Goal: Task Accomplishment & Management: Manage account settings

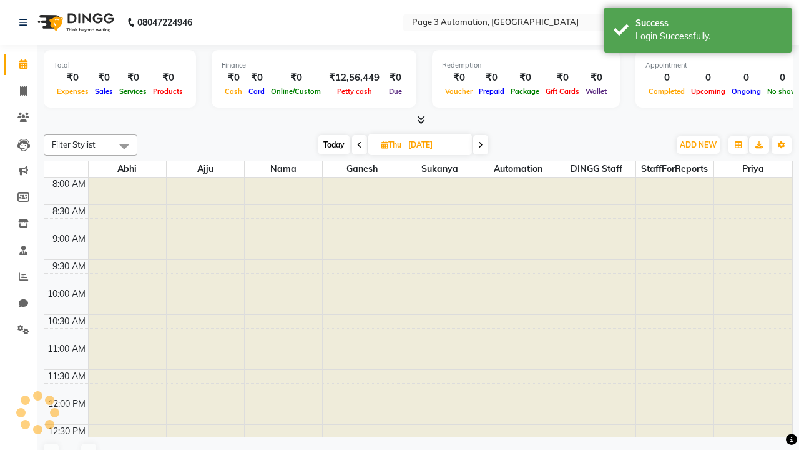
select select "en"
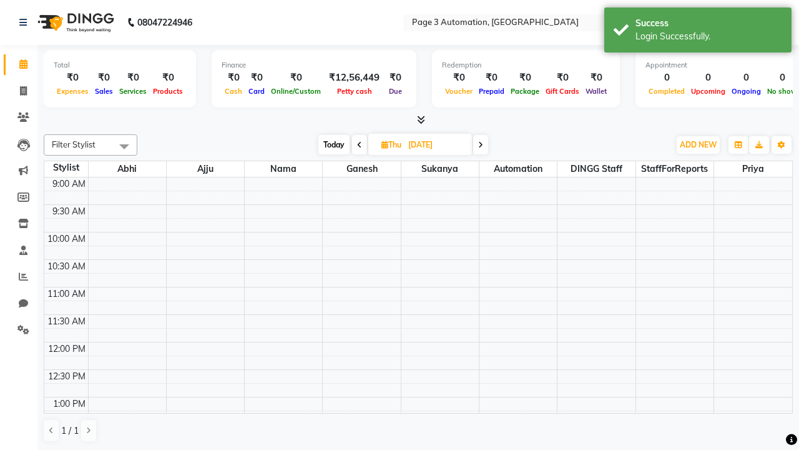
click at [333, 144] on span "Today" at bounding box center [333, 144] width 31 height 19
type input "[DATE]"
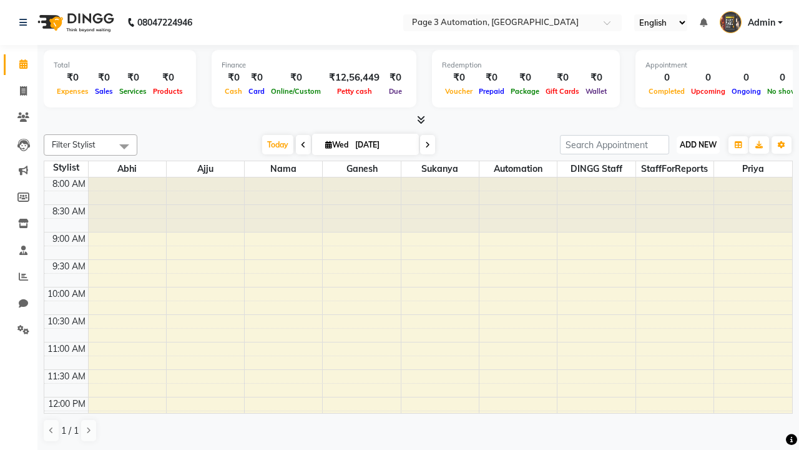
click at [698, 144] on span "ADD NEW" at bounding box center [698, 144] width 37 height 9
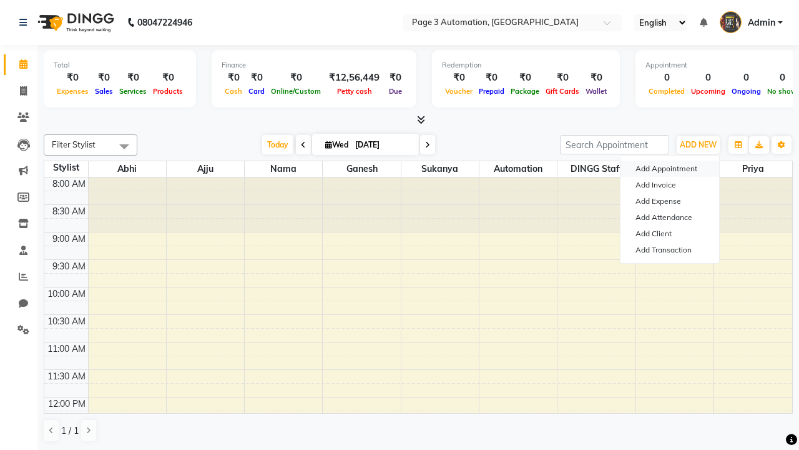
click at [670, 169] on button "Add Appointment" at bounding box center [670, 168] width 99 height 16
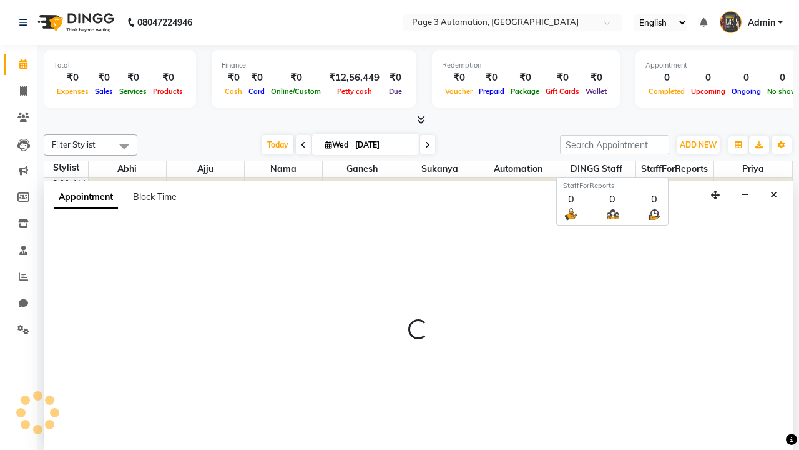
scroll to position [1, 0]
select select "540"
select select "tentative"
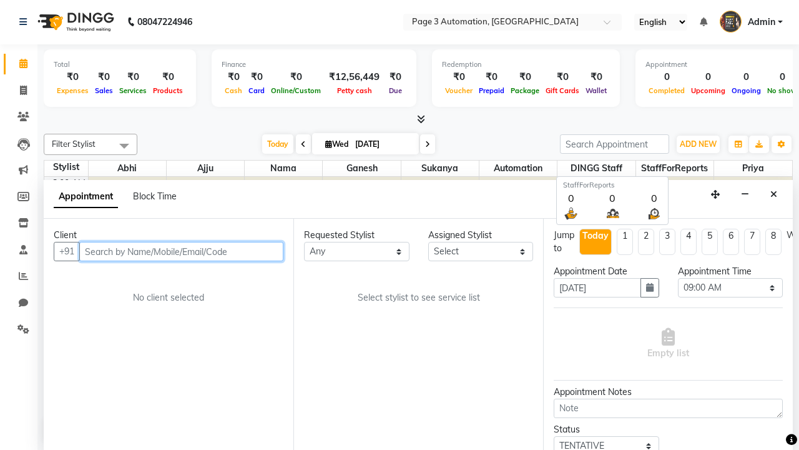
type input "8192346578"
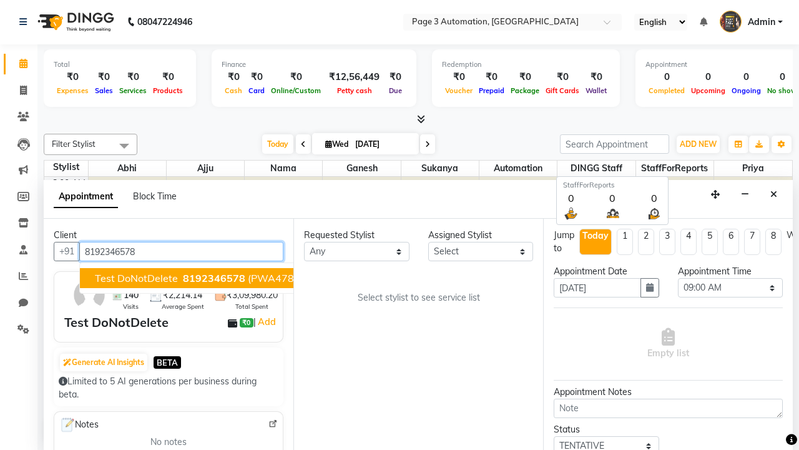
click at [183, 278] on span "8192346578" at bounding box center [214, 278] width 62 height 12
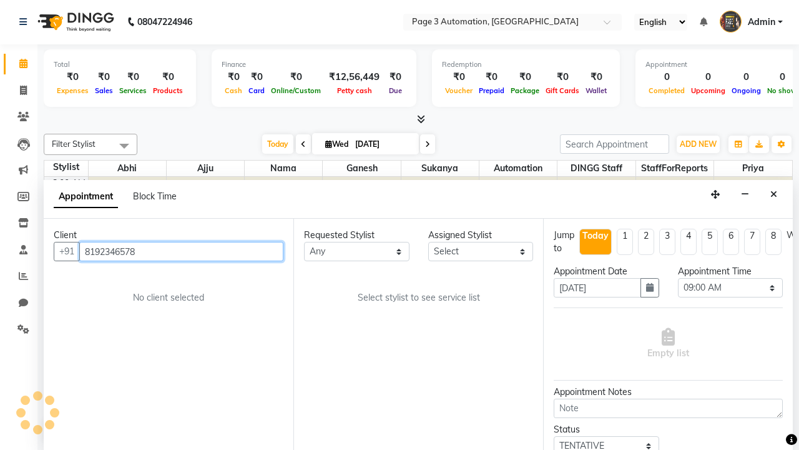
select select "711"
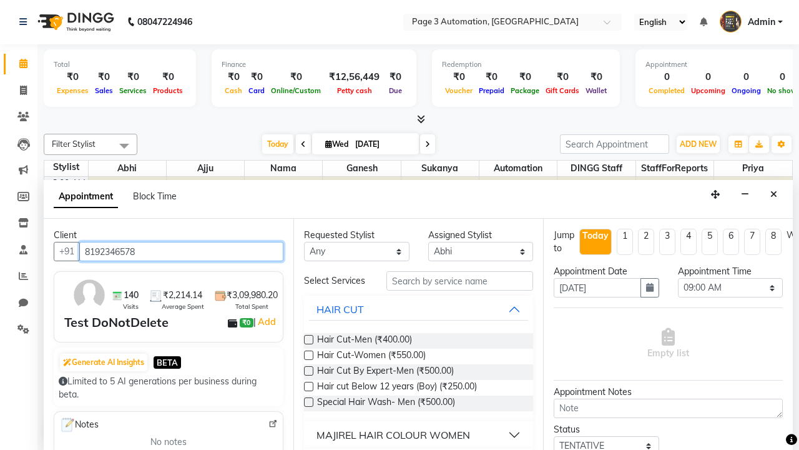
scroll to position [0, 0]
type input "8192346578"
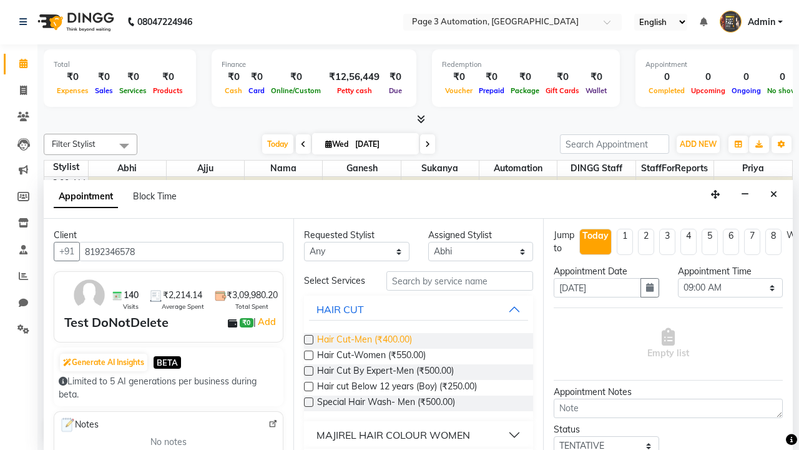
click at [364, 340] on span "Hair Cut-Men (₹400.00)" at bounding box center [364, 341] width 95 height 16
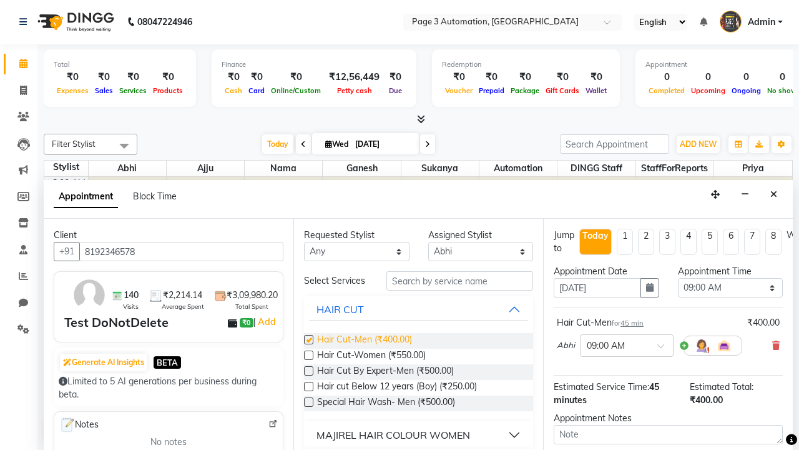
checkbox input "false"
select select "630"
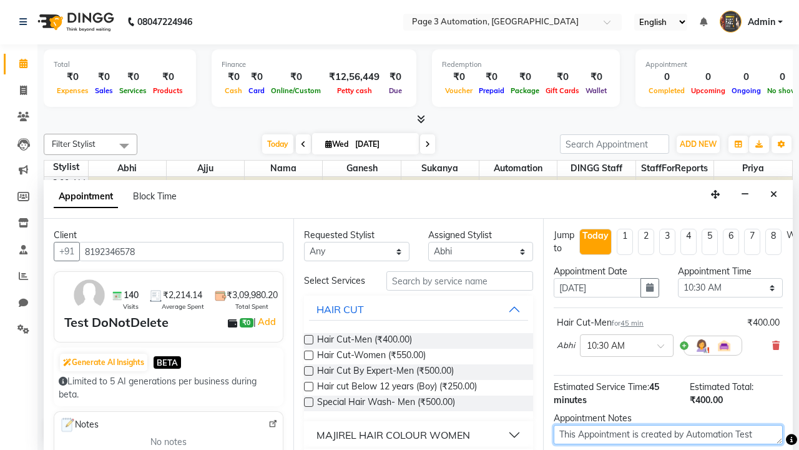
type textarea "This Appointment is created by Automation Test"
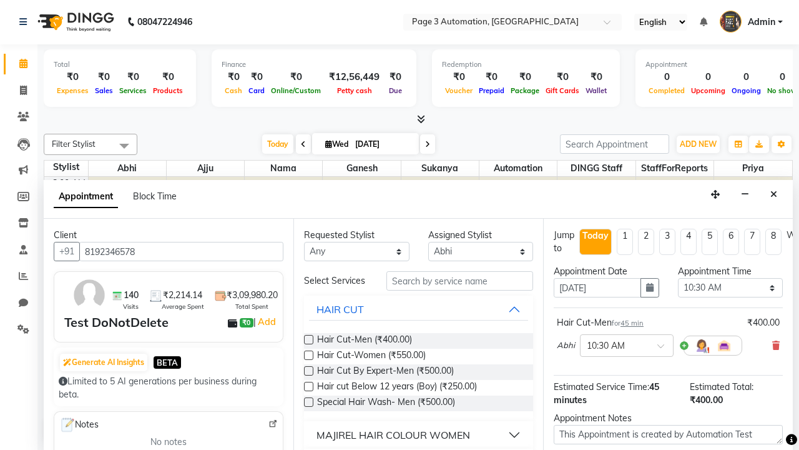
checkbox input "false"
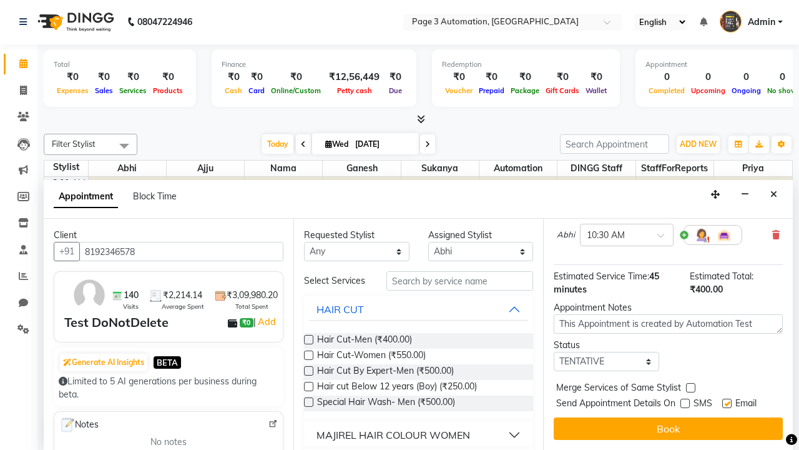
click at [727, 403] on label at bounding box center [726, 402] width 9 height 9
click at [727, 403] on input "checkbox" at bounding box center [726, 404] width 8 height 8
checkbox input "false"
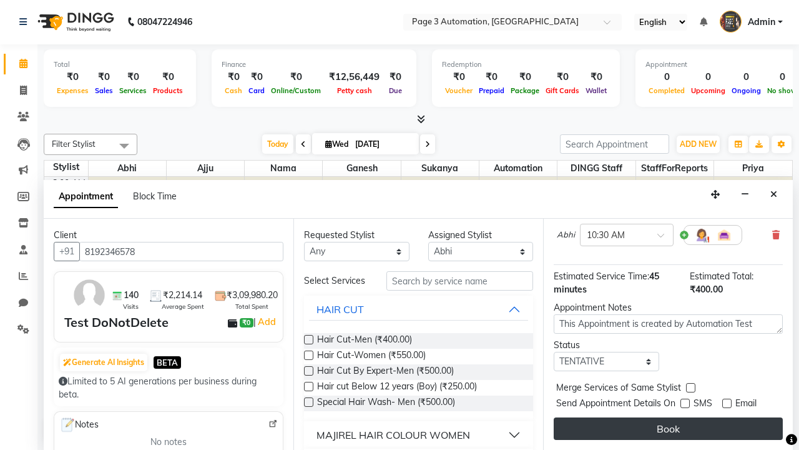
click at [668, 428] on button "Book" at bounding box center [668, 428] width 229 height 22
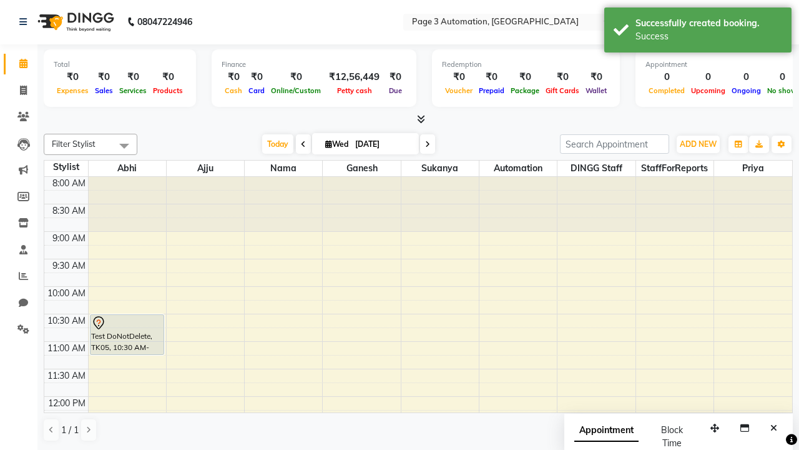
scroll to position [0, 0]
click at [698, 32] on div "Success" at bounding box center [709, 36] width 147 height 13
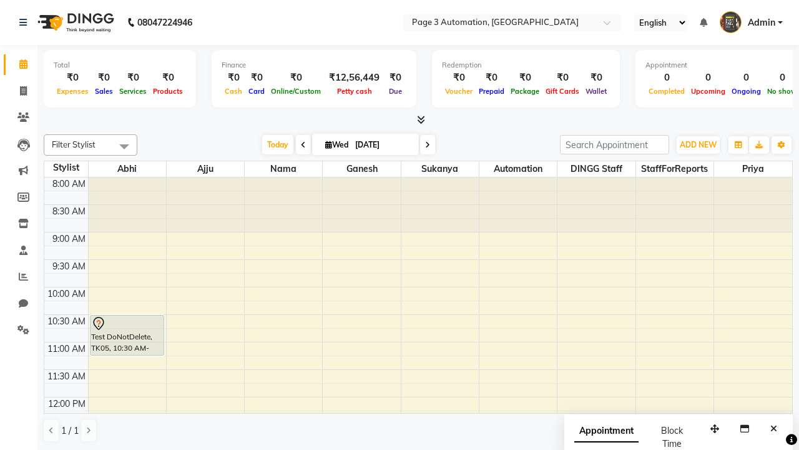
click at [124, 146] on span at bounding box center [124, 146] width 25 height 24
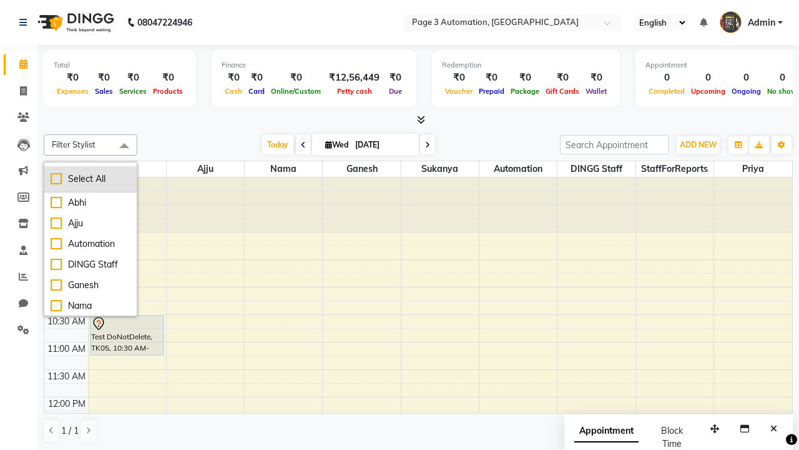
click at [91, 179] on div "Select All" at bounding box center [91, 178] width 80 height 13
checkbox input "true"
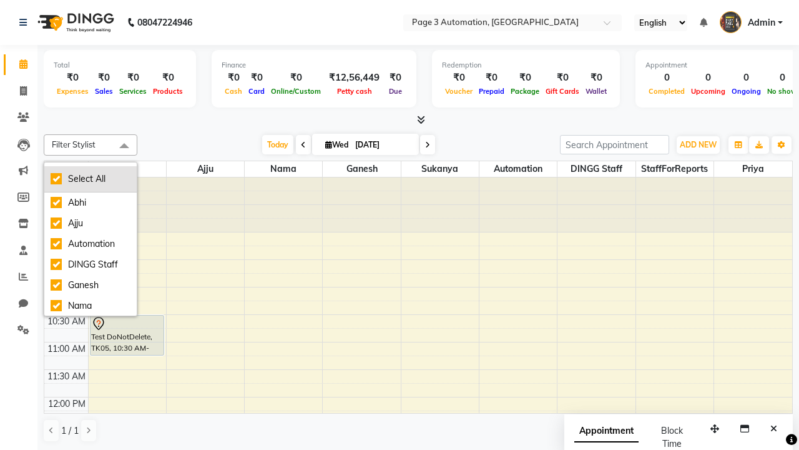
checkbox input "true"
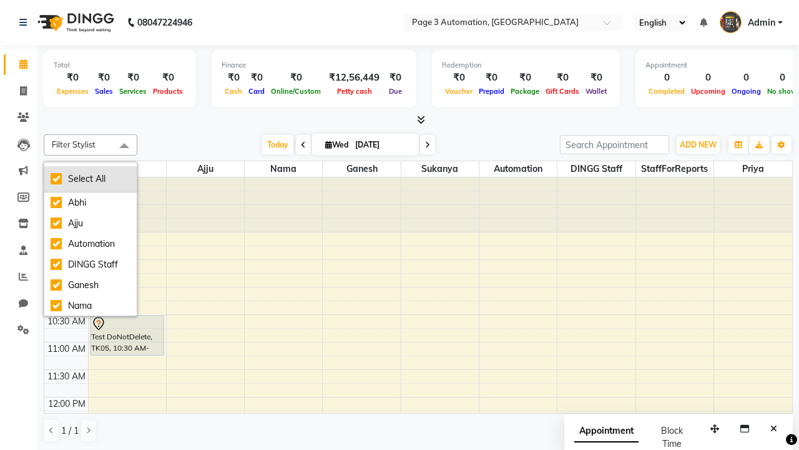
checkbox input "true"
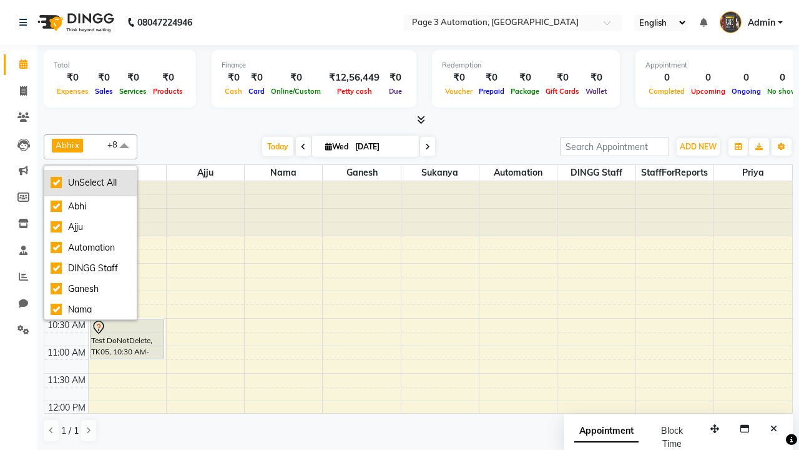
click at [91, 182] on div "UnSelect All" at bounding box center [91, 182] width 80 height 13
checkbox input "false"
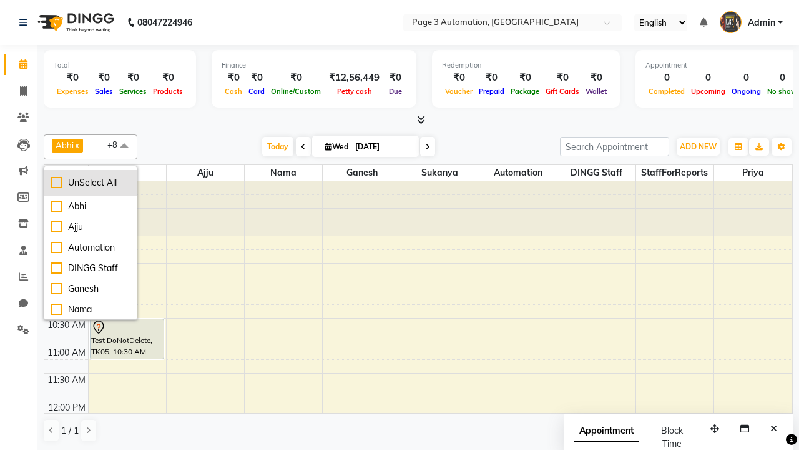
checkbox input "false"
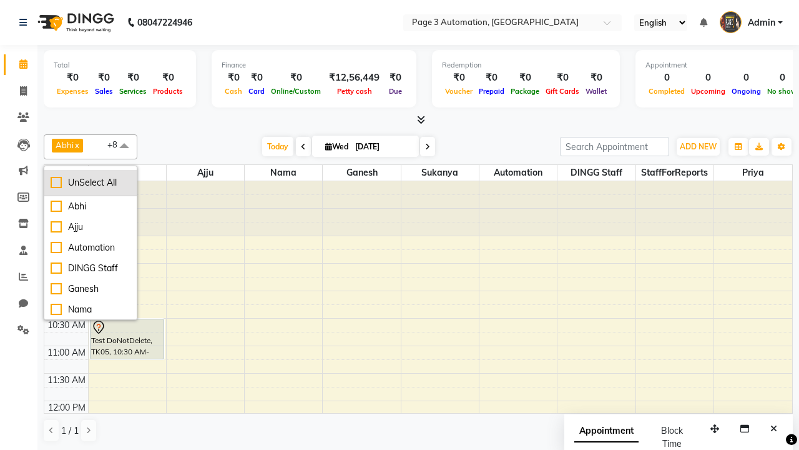
checkbox input "false"
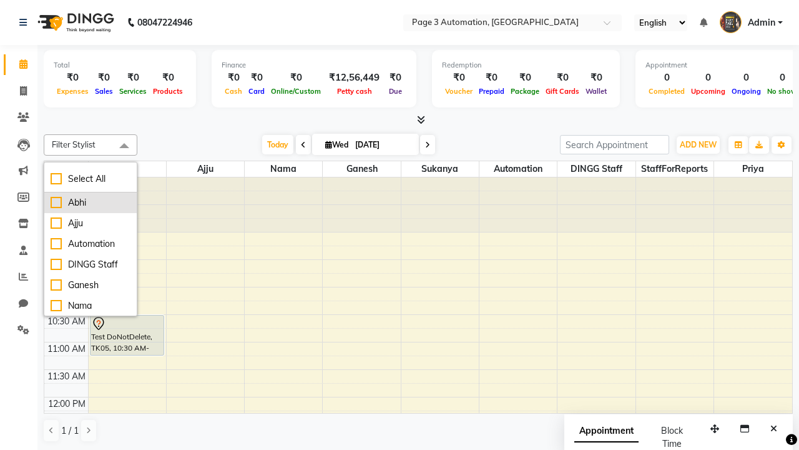
click at [91, 202] on div "Abhi" at bounding box center [91, 202] width 80 height 13
checkbox input "true"
click at [124, 146] on span at bounding box center [124, 146] width 25 height 24
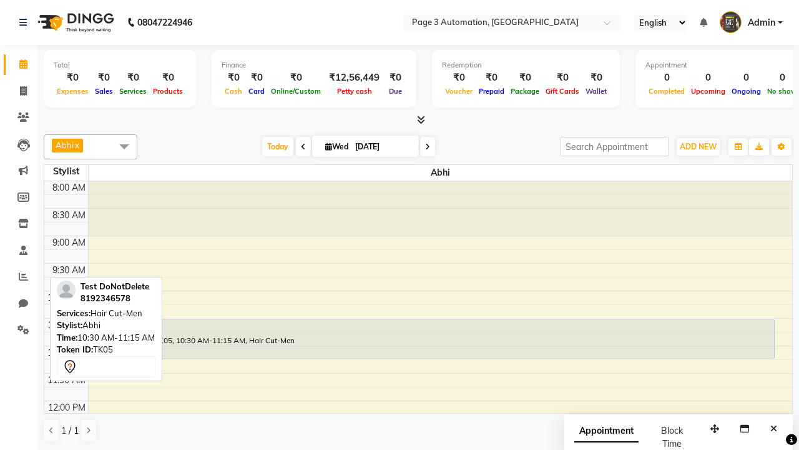
click at [432, 338] on div "Test DoNotDelete, TK05, 10:30 AM-11:15 AM, Hair Cut-Men" at bounding box center [433, 338] width 684 height 39
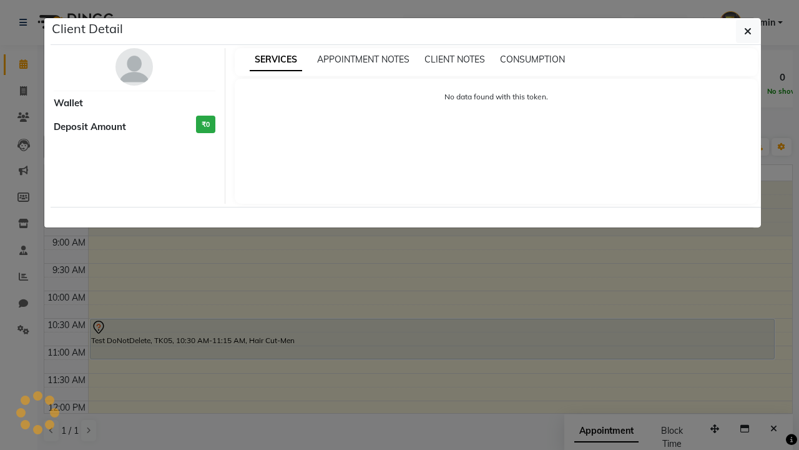
select select "7"
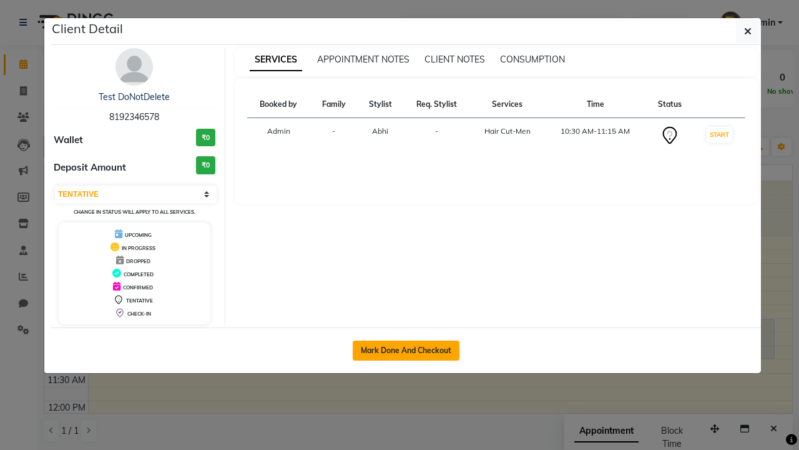
click at [406, 350] on button "Mark Done And Checkout" at bounding box center [406, 350] width 107 height 20
select select "service"
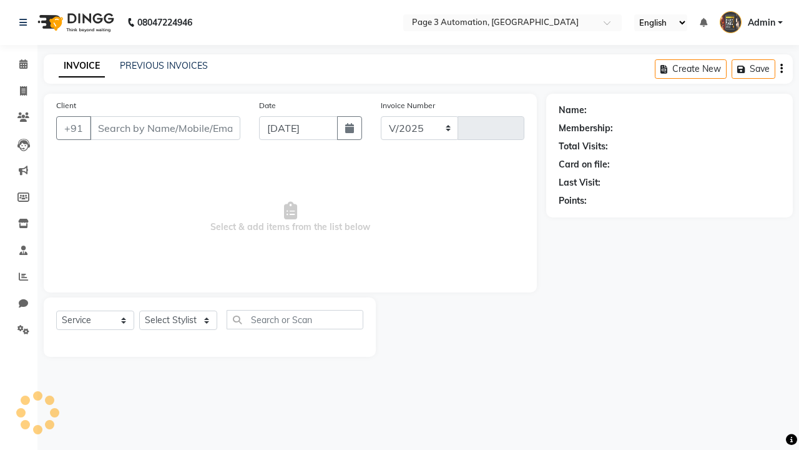
select select "2774"
type input "8772"
type input "8192346578"
select select "711"
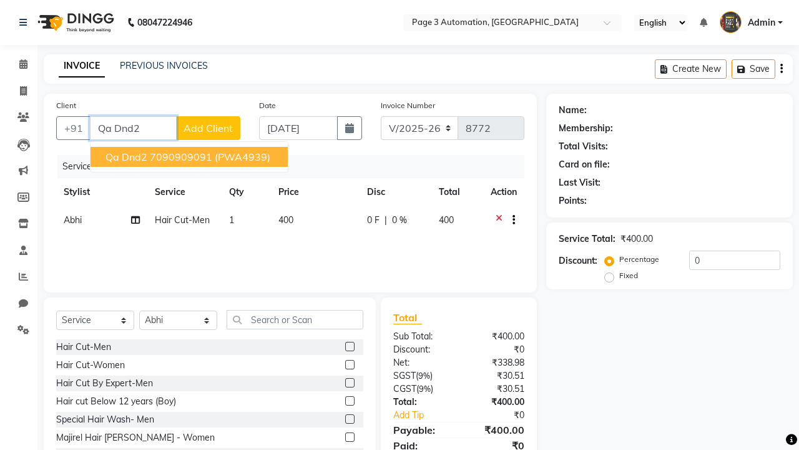
click at [190, 157] on ngb-highlight "7090909091" at bounding box center [181, 156] width 62 height 12
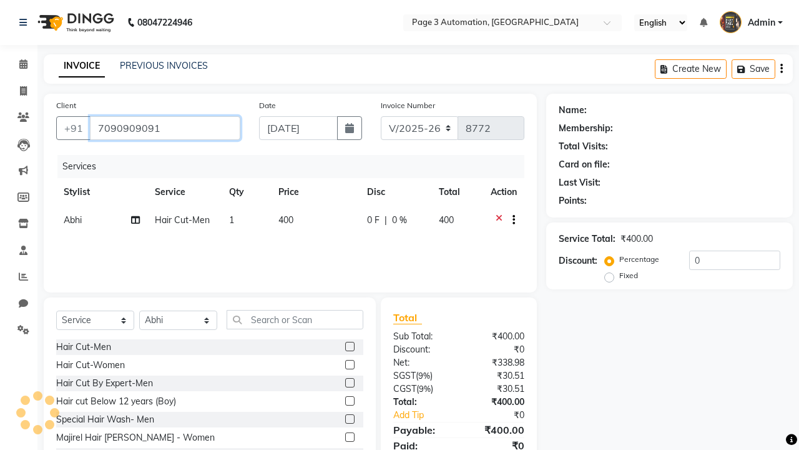
type input "7090909091"
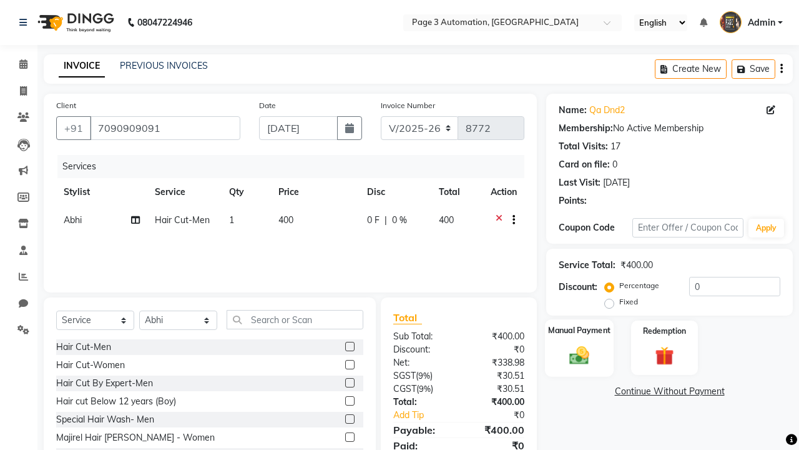
click at [579, 330] on label "Manual Payment" at bounding box center [579, 330] width 62 height 12
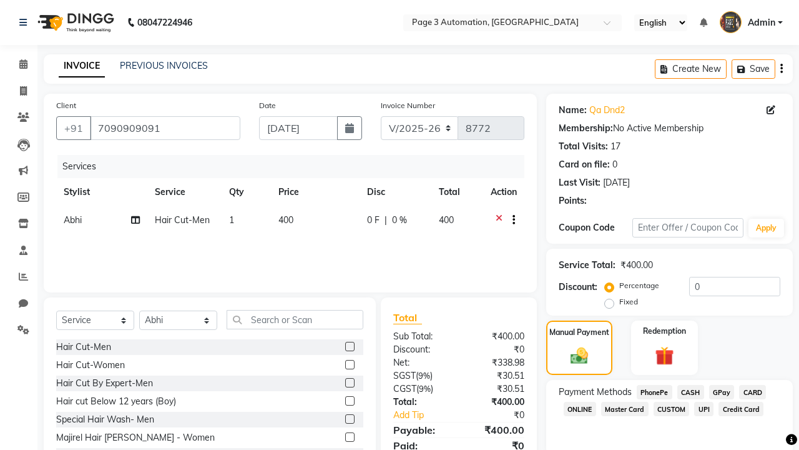
click at [691, 392] on span "CASH" at bounding box center [691, 392] width 27 height 14
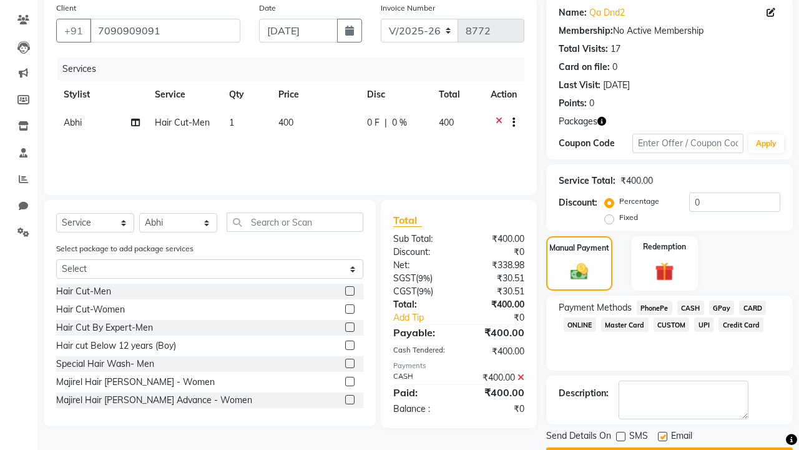
click at [663, 436] on label at bounding box center [662, 435] width 9 height 9
click at [663, 436] on input "checkbox" at bounding box center [662, 437] width 8 height 8
checkbox input "false"
click at [669, 447] on button "Checkout" at bounding box center [669, 456] width 247 height 19
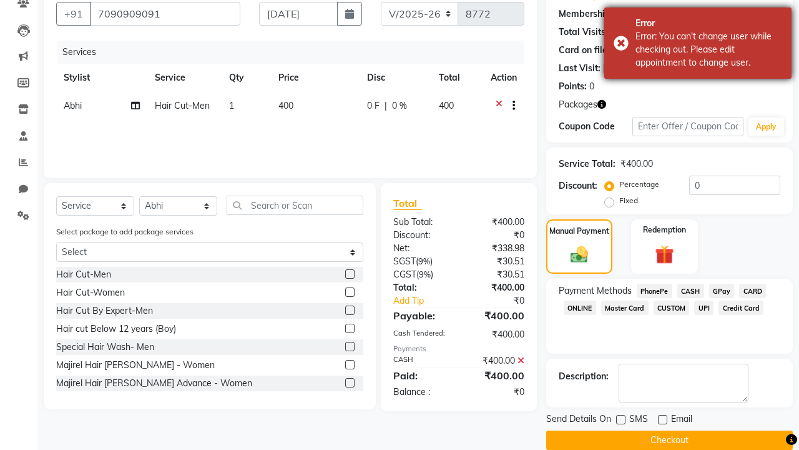
click at [698, 43] on div "Error: You can't change user while checking out. Please edit appointment to cha…" at bounding box center [709, 49] width 147 height 39
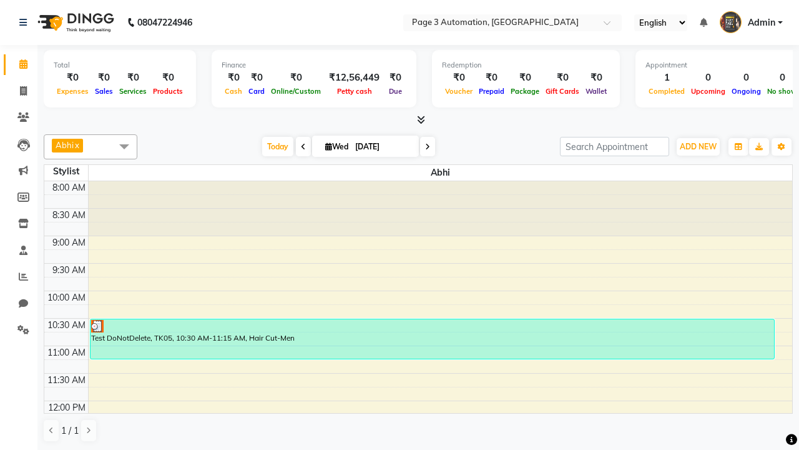
click at [432, 338] on div "Test DoNotDelete, TK05, 10:30 AM-11:15 AM, Hair Cut-Men" at bounding box center [433, 338] width 684 height 39
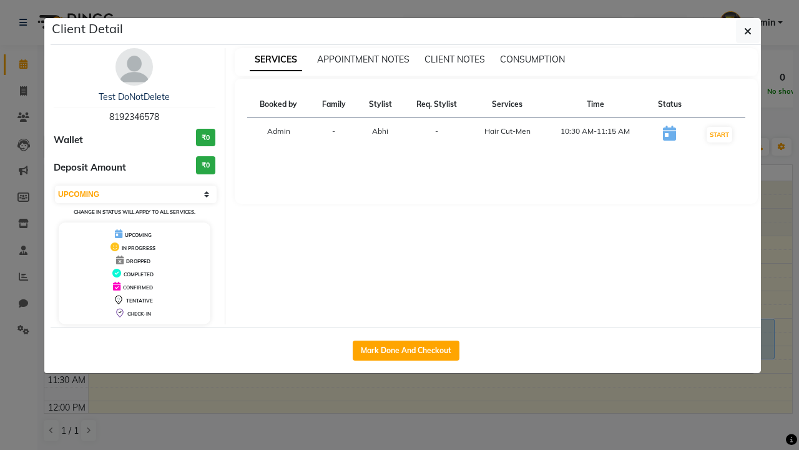
select select "2"
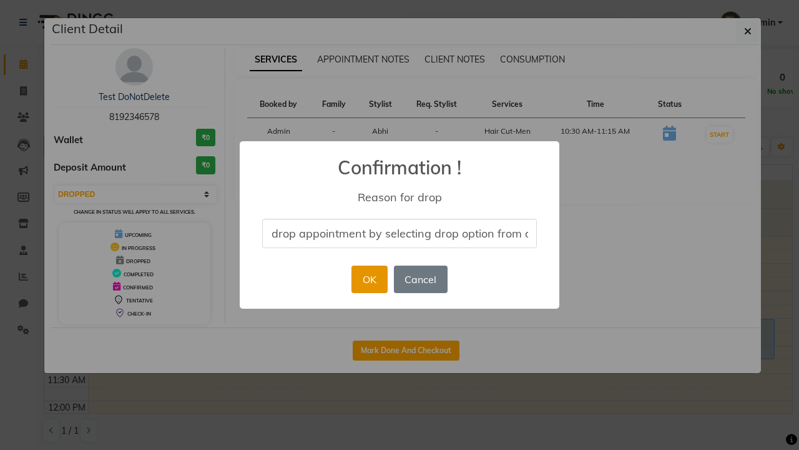
type input "drop appointment by selecting drop option from dropdown"
click at [369, 279] on button "OK" at bounding box center [370, 278] width 36 height 27
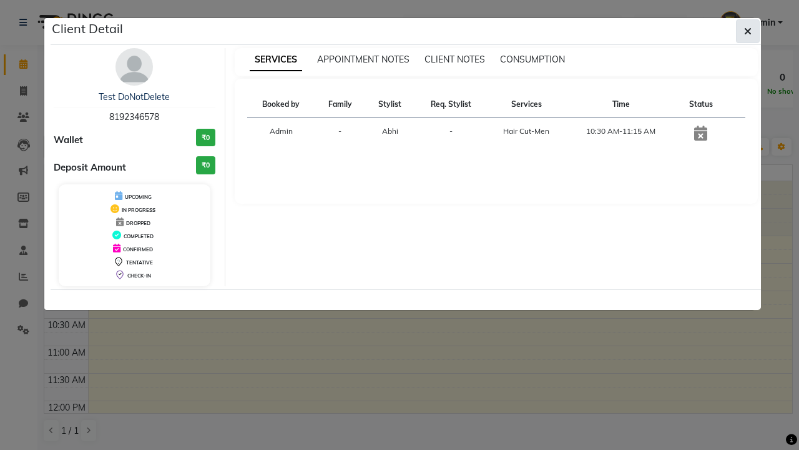
click at [748, 31] on icon "button" at bounding box center [747, 31] width 7 height 10
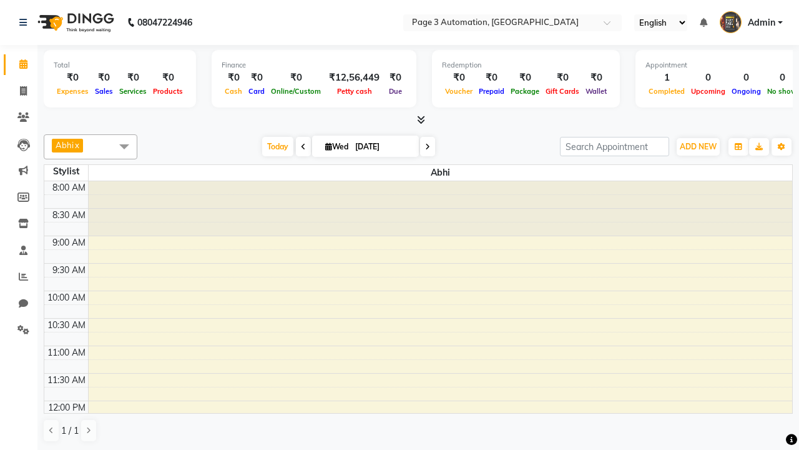
click at [124, 146] on span at bounding box center [124, 146] width 25 height 24
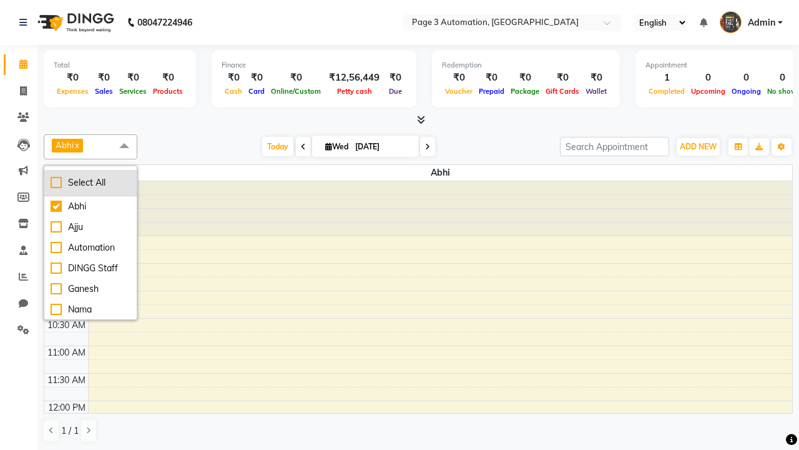
click at [91, 182] on div "Select All" at bounding box center [91, 182] width 80 height 13
checkbox input "true"
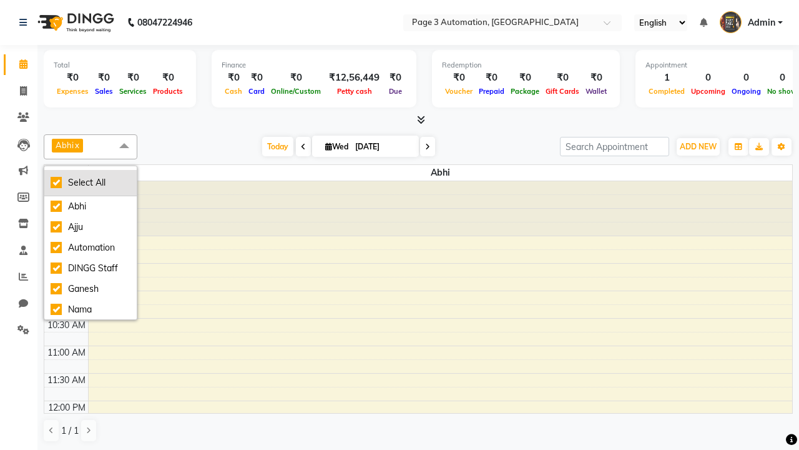
checkbox input "true"
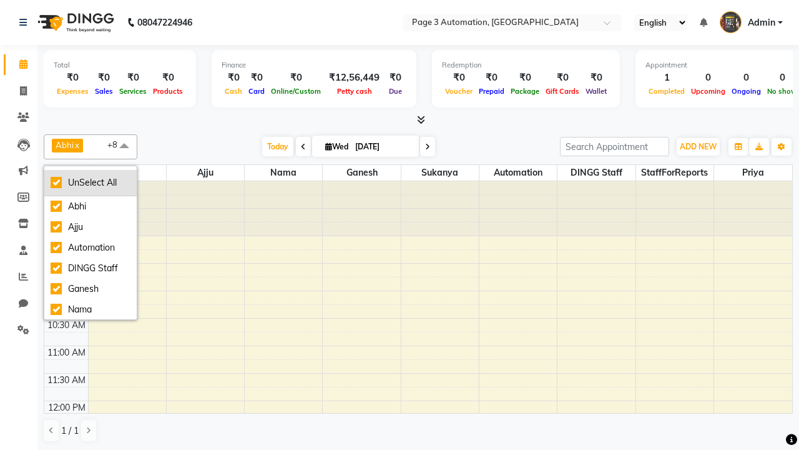
click at [91, 182] on div "UnSelect All" at bounding box center [91, 182] width 80 height 13
checkbox input "false"
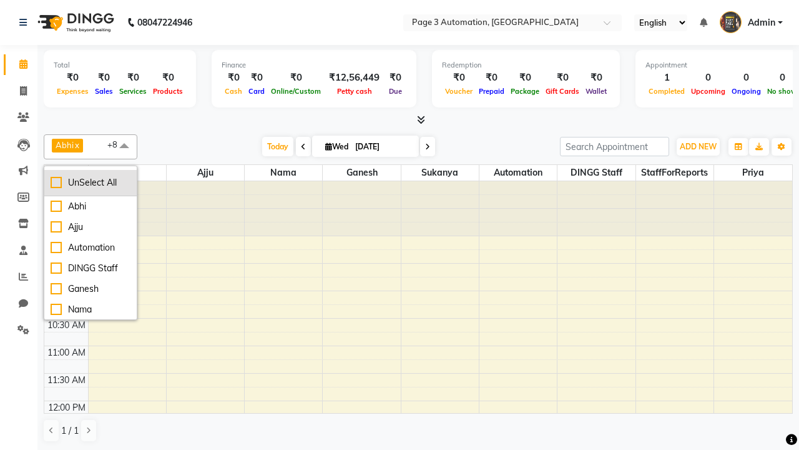
checkbox input "false"
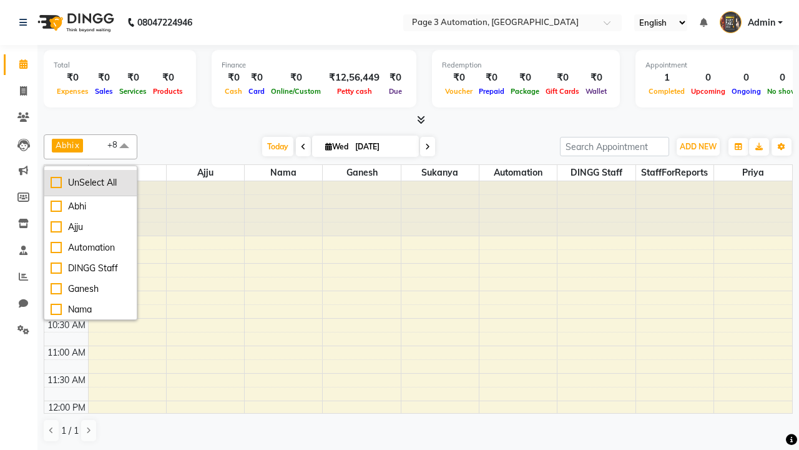
checkbox input "false"
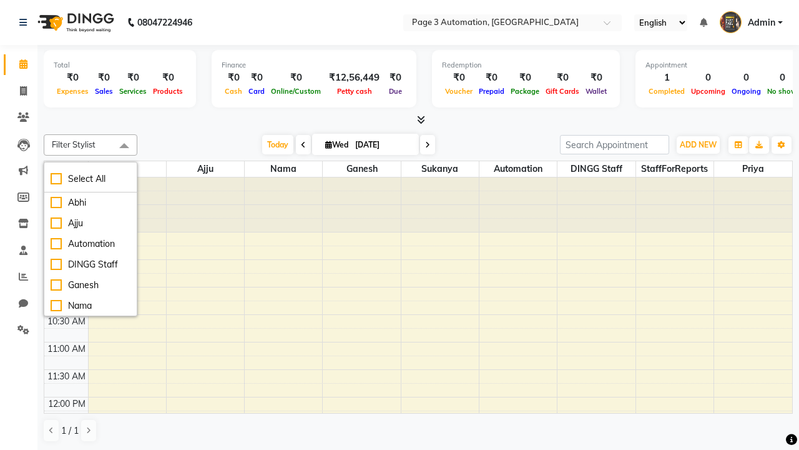
click at [124, 146] on span at bounding box center [124, 146] width 25 height 24
click at [751, 22] on span "Admin" at bounding box center [761, 22] width 27 height 13
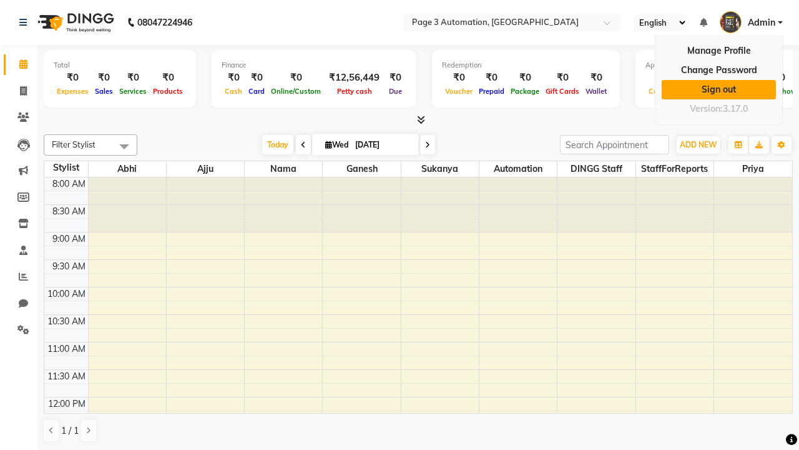
click at [719, 89] on link "Sign out" at bounding box center [719, 89] width 114 height 19
